Goal: Information Seeking & Learning: Learn about a topic

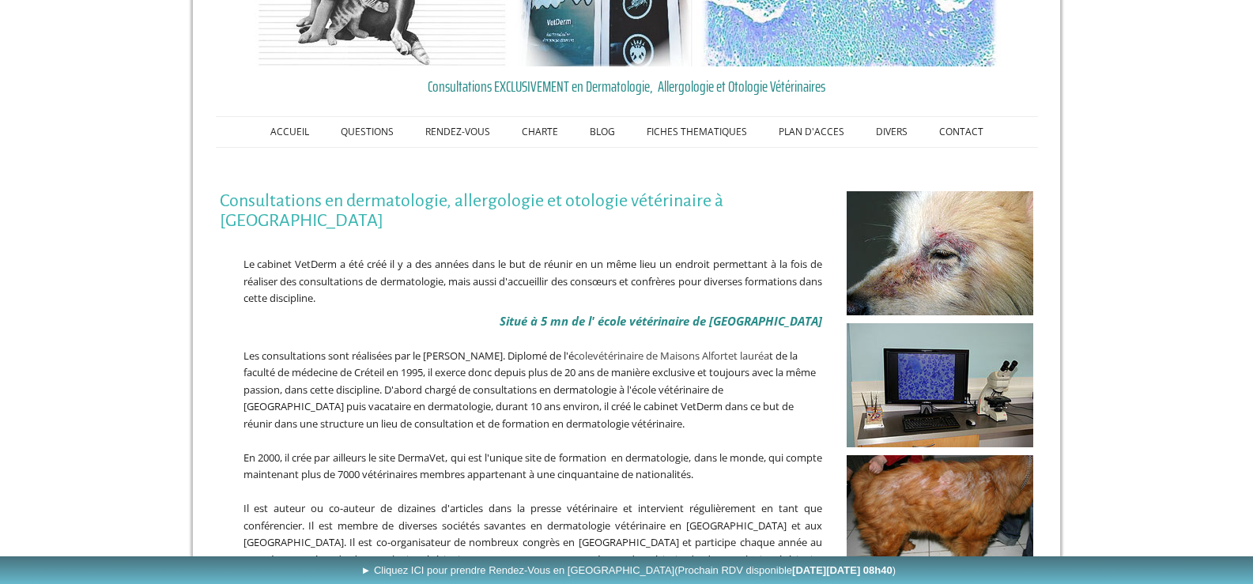
scroll to position [122, 0]
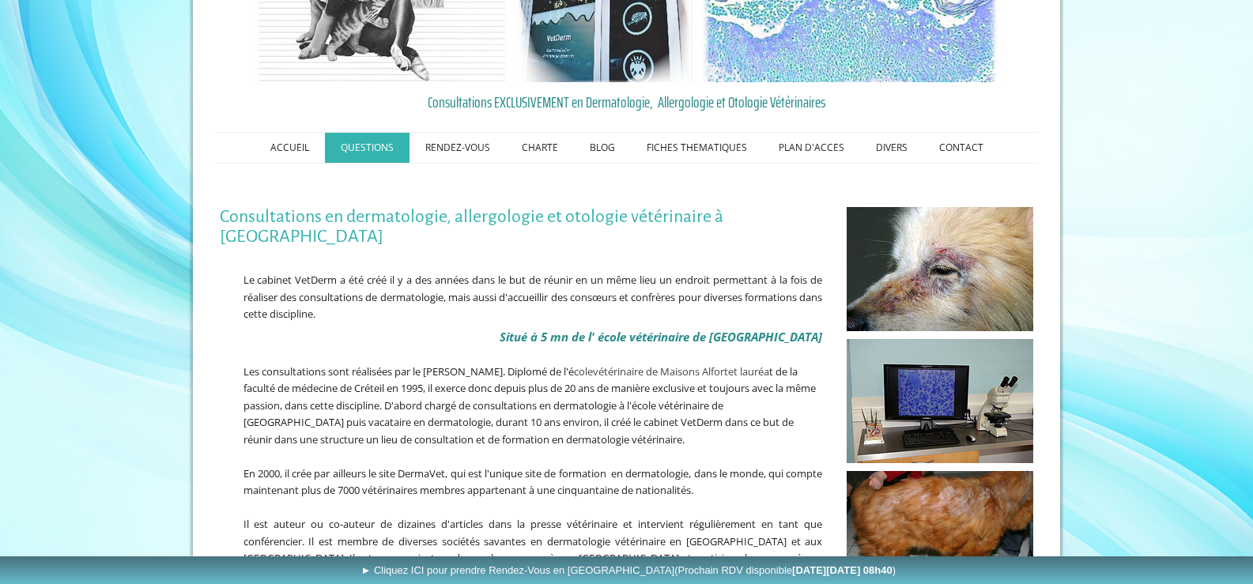
click at [371, 145] on link "QUESTIONS" at bounding box center [367, 148] width 85 height 30
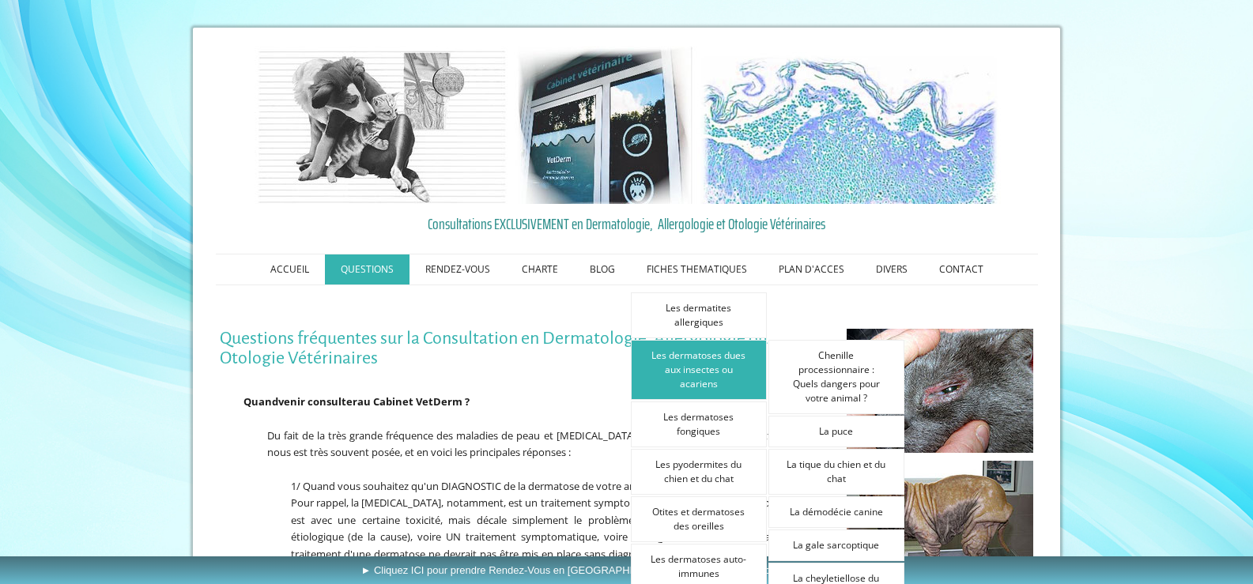
click at [709, 362] on link "Les dermatoses dues aux insectes ou acariens" at bounding box center [699, 370] width 136 height 60
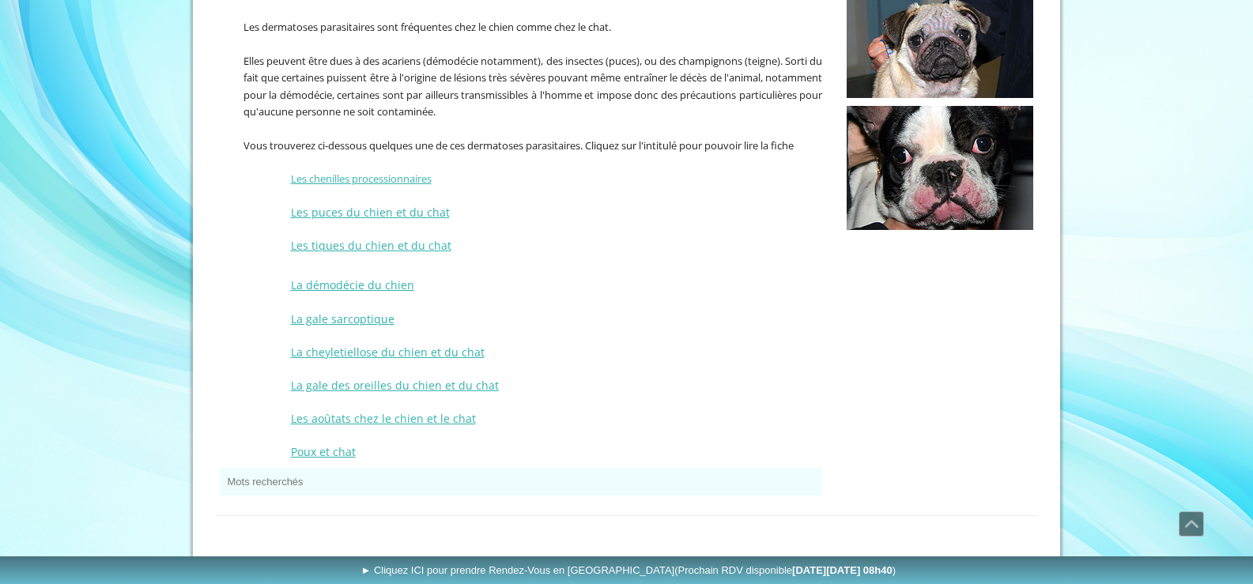
scroll to position [395, 0]
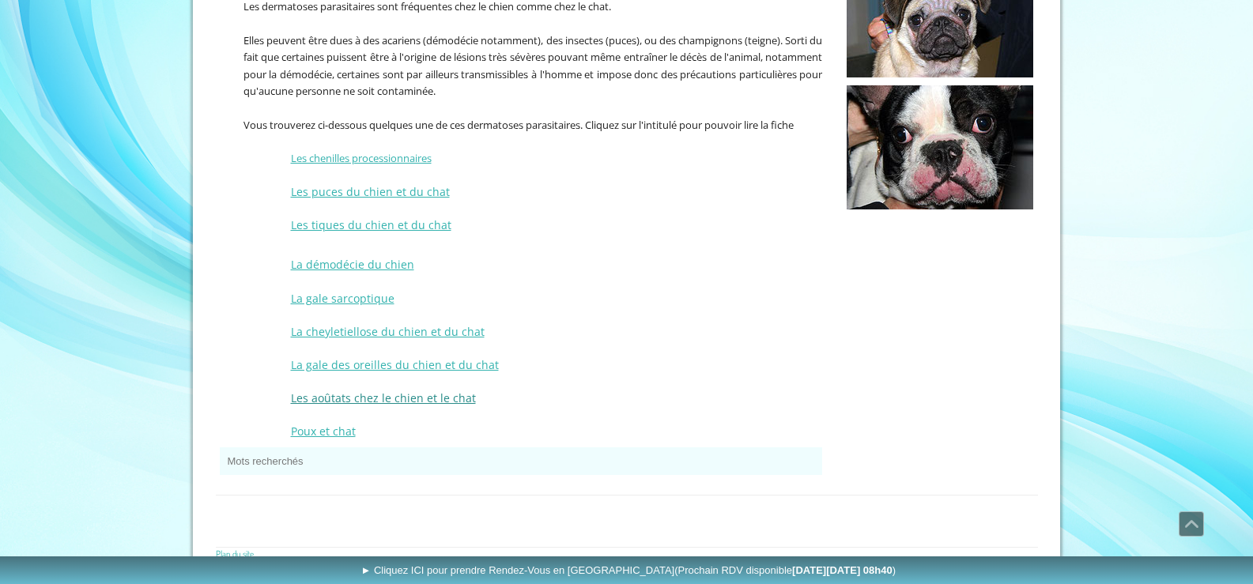
click at [395, 397] on span "Les aoûtats chez le chien et le chat" at bounding box center [383, 397] width 185 height 15
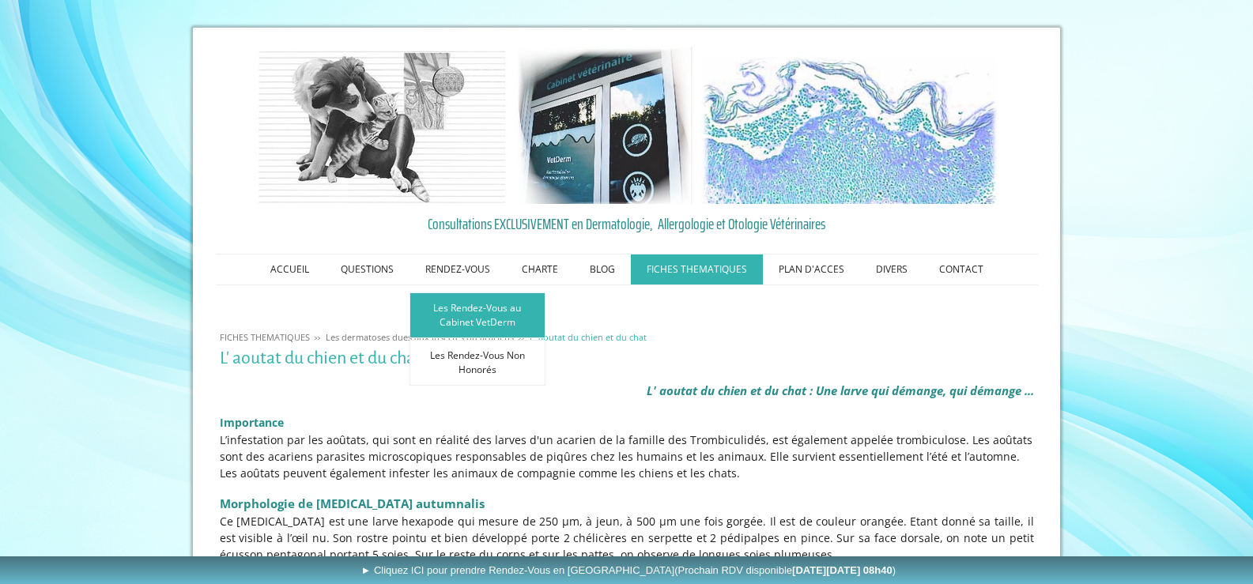
click at [462, 308] on link "Les Rendez-Vous au Cabinet VetDerm" at bounding box center [477, 315] width 136 height 46
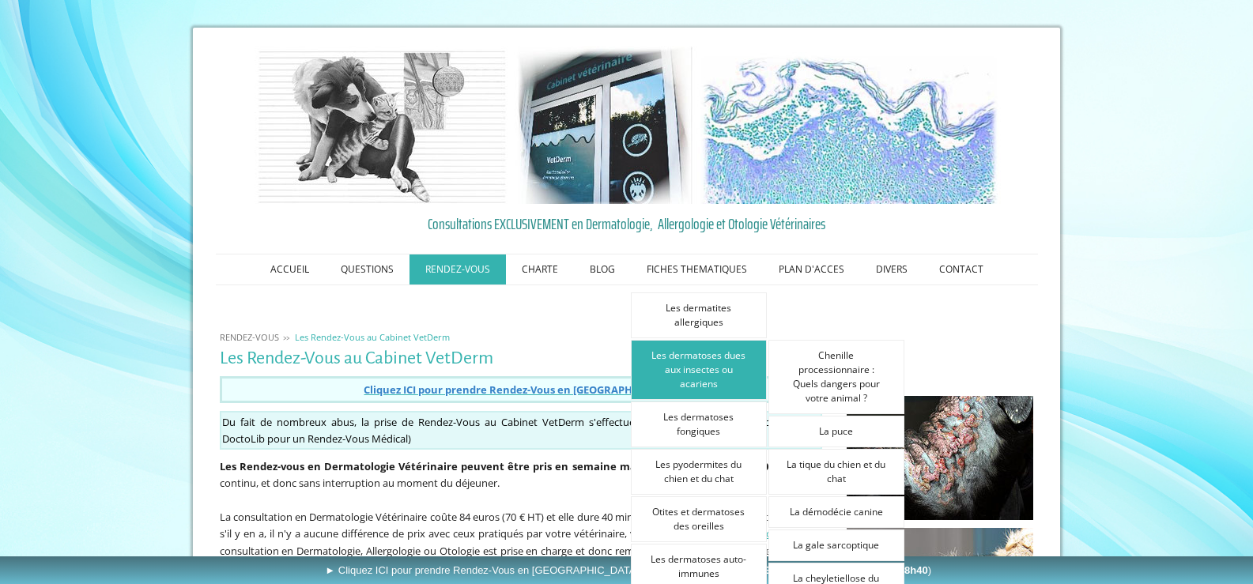
click at [708, 368] on link "Les dermatoses dues aux insectes ou acariens" at bounding box center [699, 370] width 136 height 60
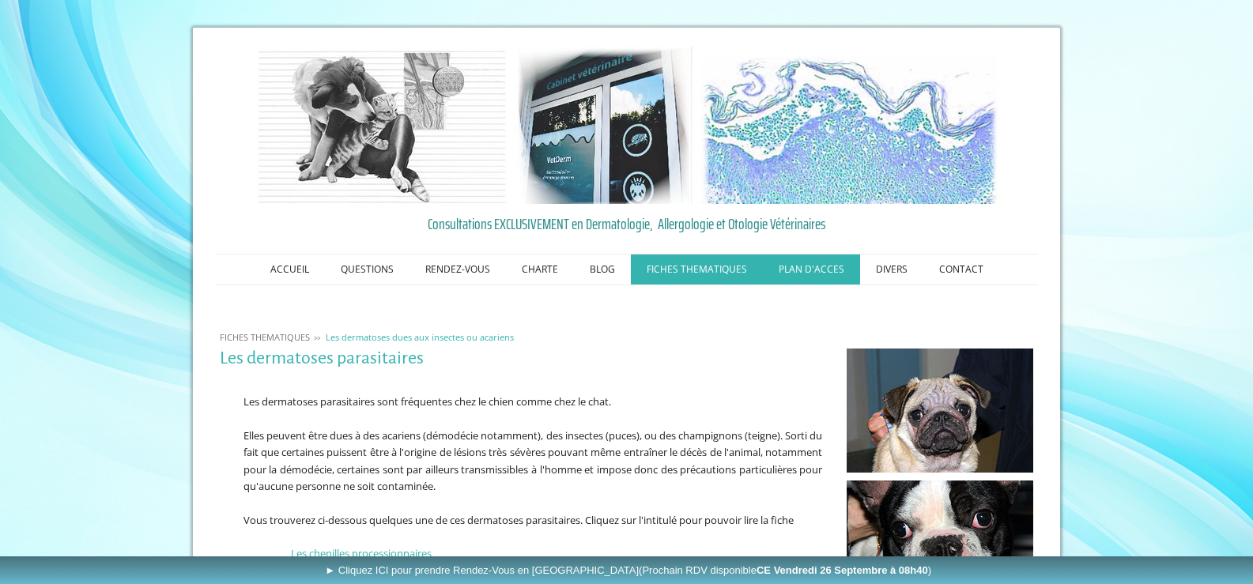
click at [812, 270] on link "PLAN D'ACCES" at bounding box center [811, 270] width 97 height 30
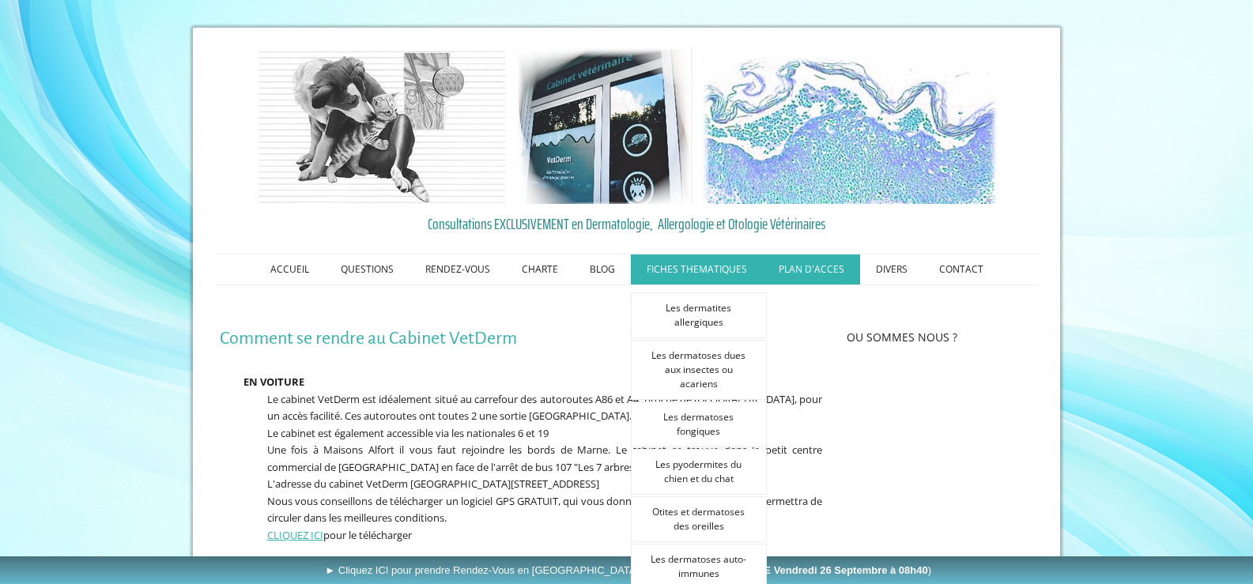
click at [694, 269] on link "FICHES THEMATIQUES" at bounding box center [697, 270] width 132 height 30
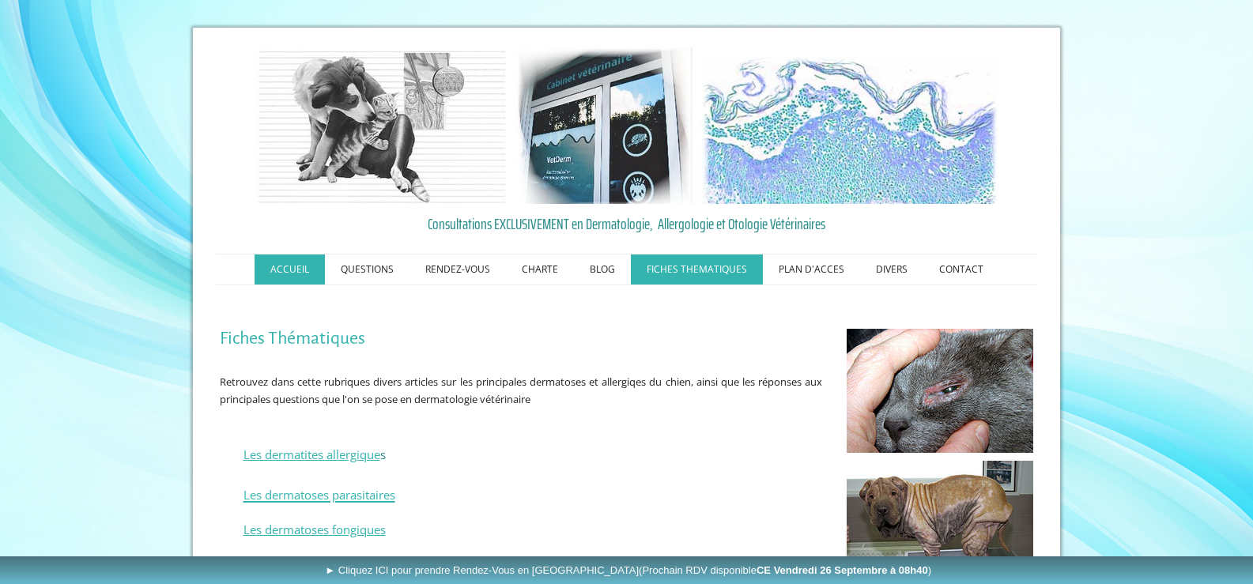
click at [298, 269] on link "ACCUEIL" at bounding box center [290, 270] width 70 height 30
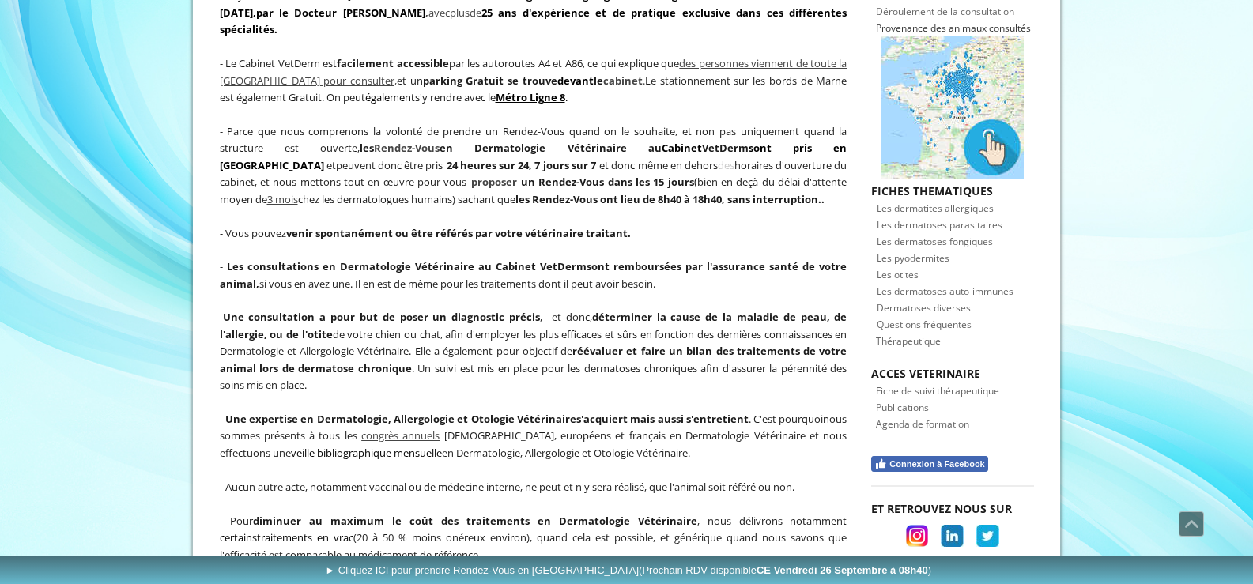
scroll to position [553, 0]
